Goal: Task Accomplishment & Management: Manage account settings

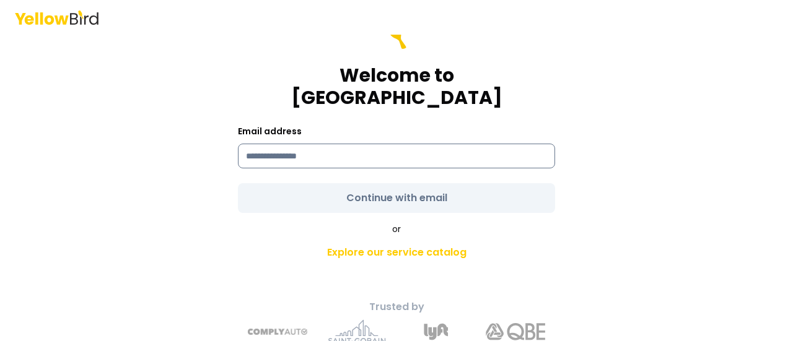
click at [351, 144] on input at bounding box center [396, 156] width 317 height 25
type input "**********"
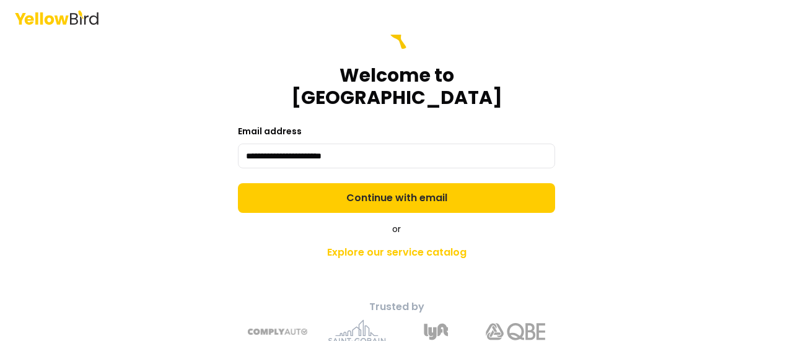
click at [350, 172] on form "**********" at bounding box center [396, 116] width 317 height 193
click at [350, 183] on button "Continue with email" at bounding box center [396, 198] width 317 height 30
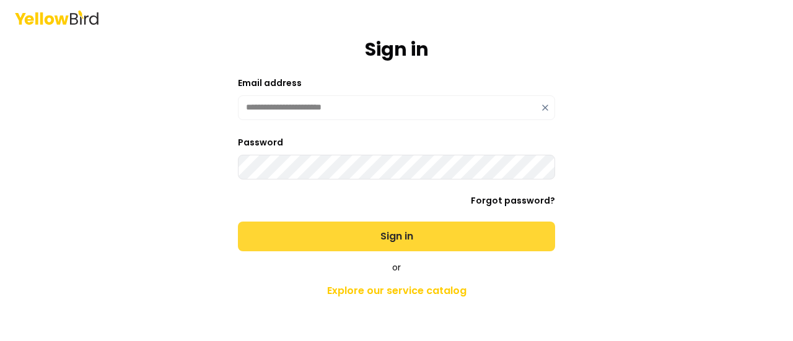
click at [341, 237] on button "Sign in" at bounding box center [396, 237] width 317 height 30
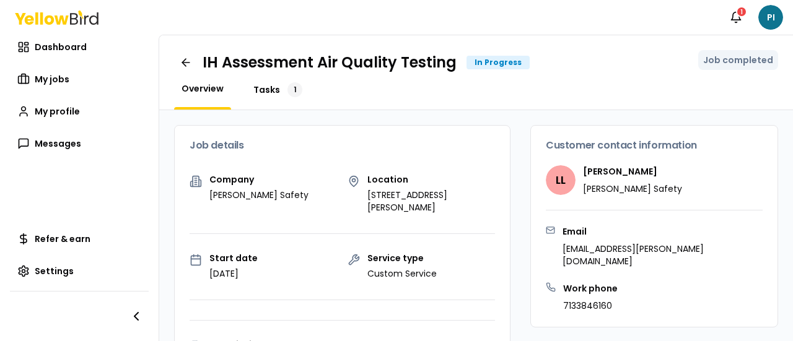
click at [268, 95] on span "Tasks" at bounding box center [266, 90] width 27 height 12
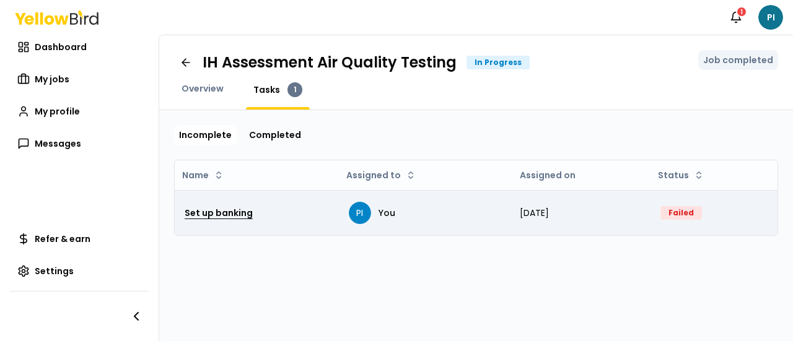
click at [238, 214] on h3 "Set up banking" at bounding box center [219, 213] width 68 height 22
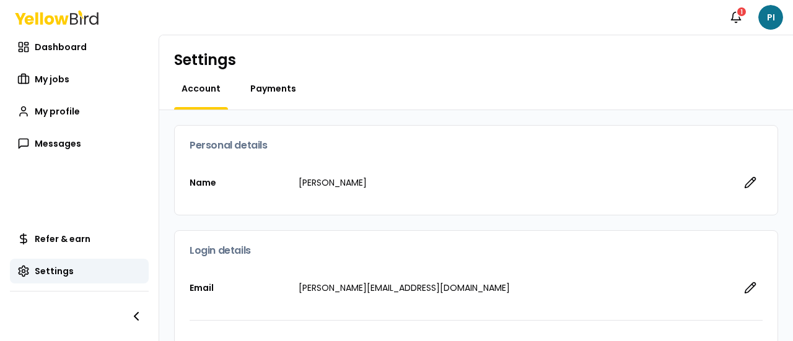
click at [280, 92] on span "Payments" at bounding box center [273, 88] width 46 height 12
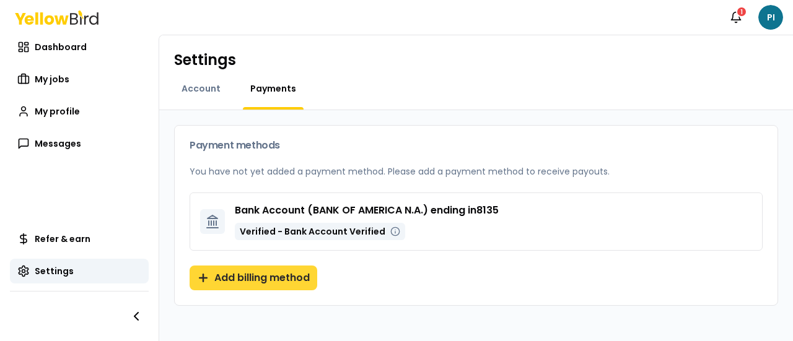
click at [247, 280] on button "Add billing method" at bounding box center [253, 278] width 128 height 25
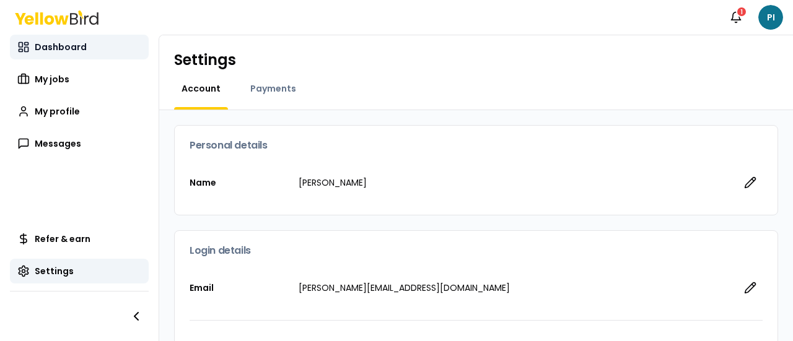
click at [57, 38] on link "Dashboard" at bounding box center [79, 47] width 139 height 25
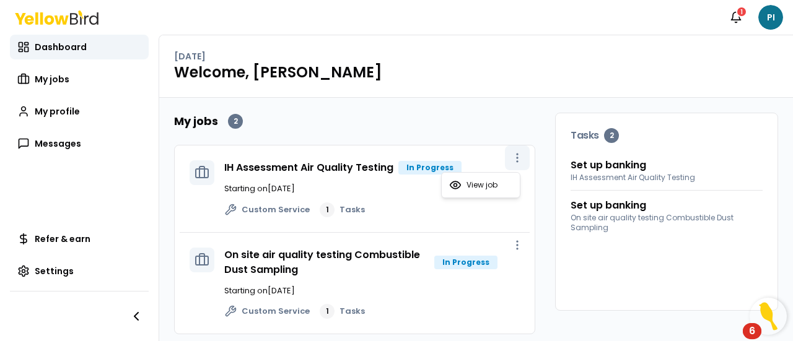
click at [511, 160] on icon "button" at bounding box center [517, 158] width 12 height 12
click at [496, 184] on span "View job" at bounding box center [481, 185] width 31 height 10
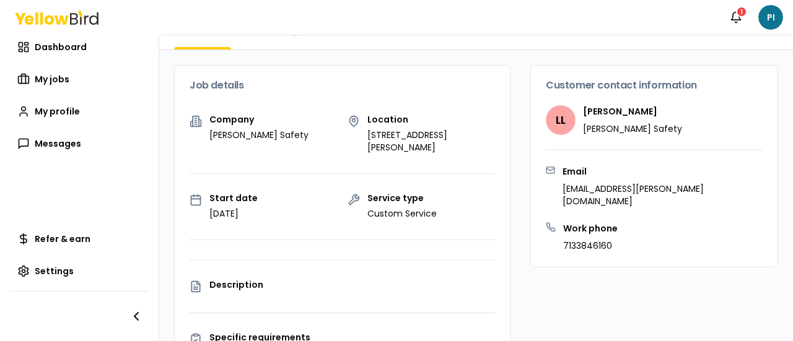
scroll to position [52, 0]
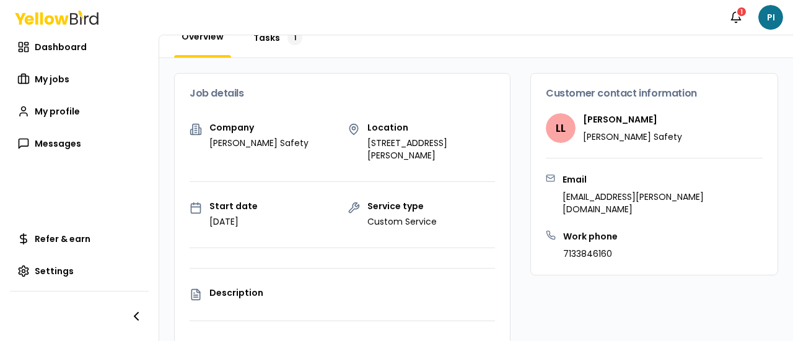
click at [266, 42] on span "Tasks" at bounding box center [266, 38] width 27 height 12
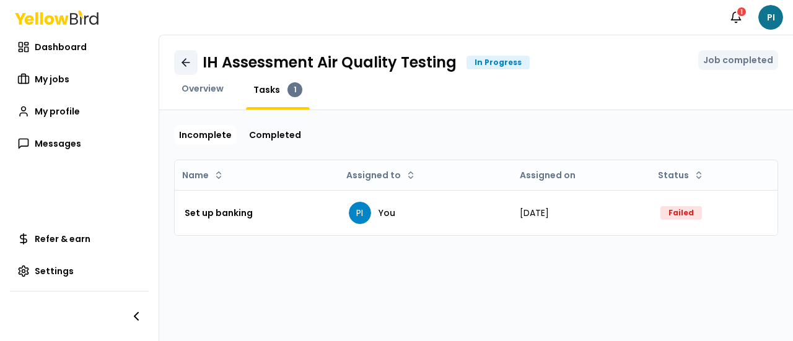
click at [185, 63] on icon at bounding box center [185, 63] width 7 height 0
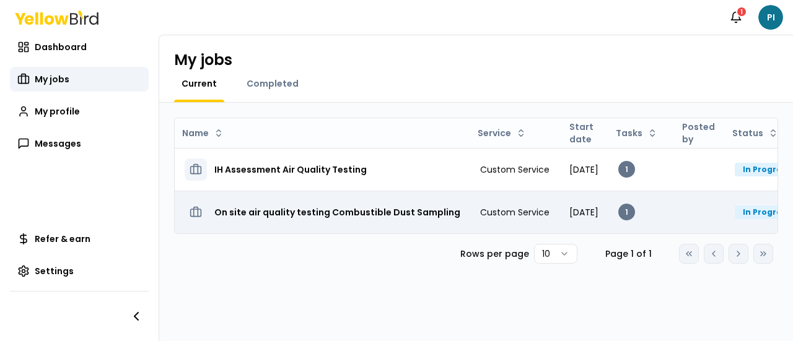
click at [341, 217] on h3 "On site air quality testing Combustible Dust Sampling" at bounding box center [337, 212] width 246 height 22
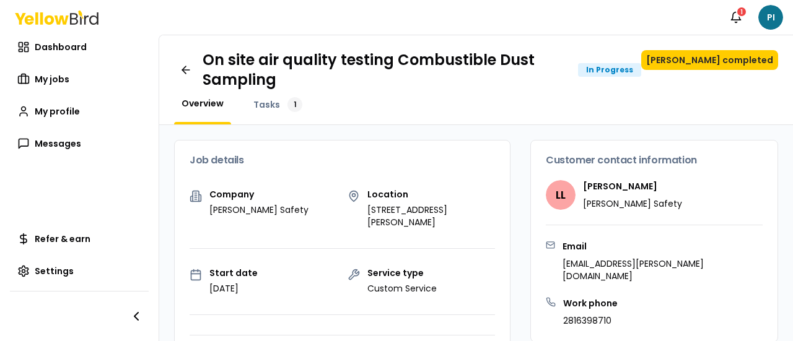
drag, startPoint x: 792, startPoint y: 91, endPoint x: 526, endPoint y: 209, distance: 290.8
click at [265, 107] on span "Tasks" at bounding box center [266, 104] width 27 height 12
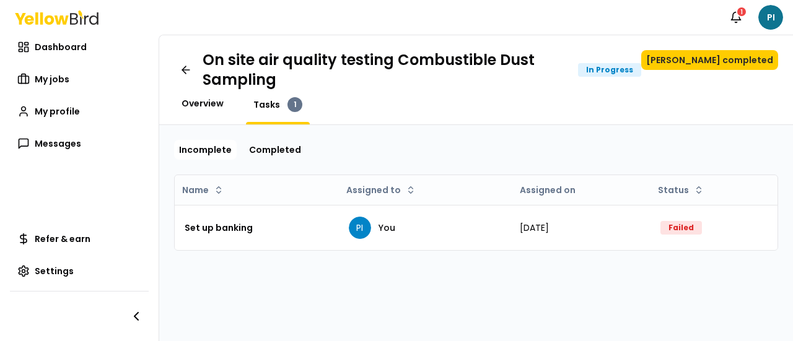
click at [211, 97] on span "Overview" at bounding box center [202, 103] width 42 height 12
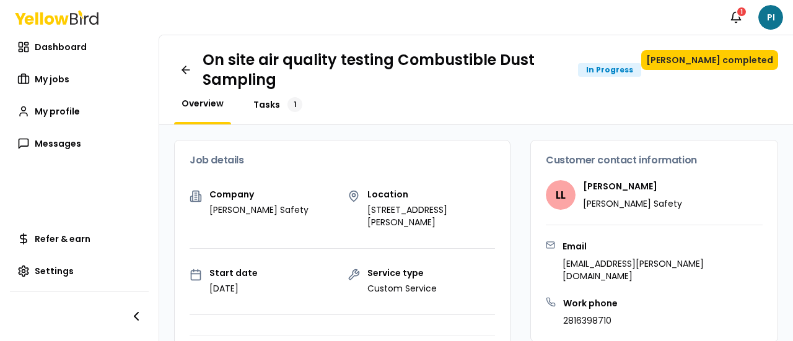
click at [266, 106] on span "Tasks" at bounding box center [266, 104] width 27 height 12
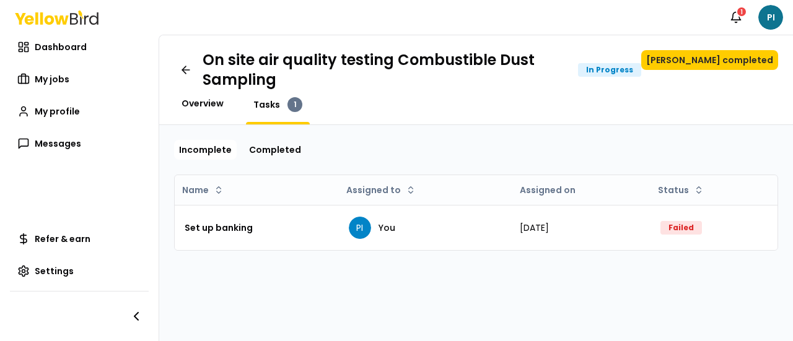
click at [207, 97] on span "Overview" at bounding box center [202, 103] width 42 height 12
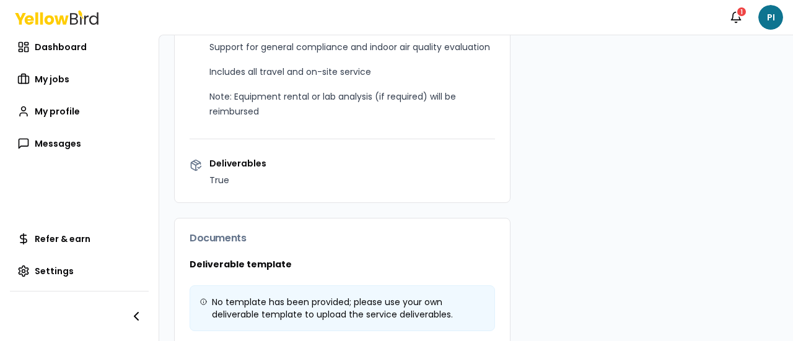
scroll to position [689, 0]
